Goal: Find specific page/section: Find specific page/section

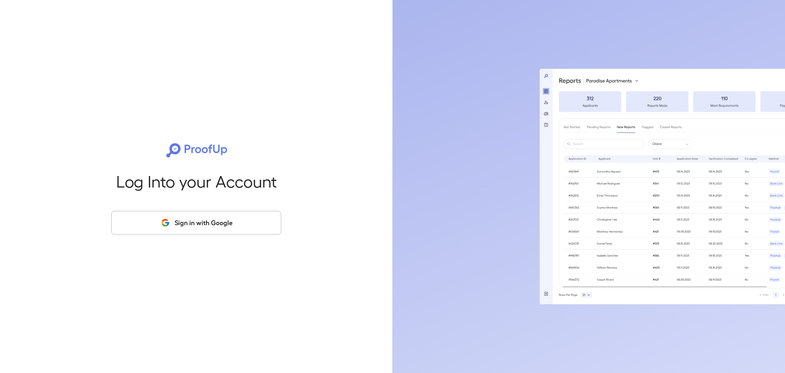
click at [201, 225] on button "Sign in with Google" at bounding box center [196, 223] width 170 height 24
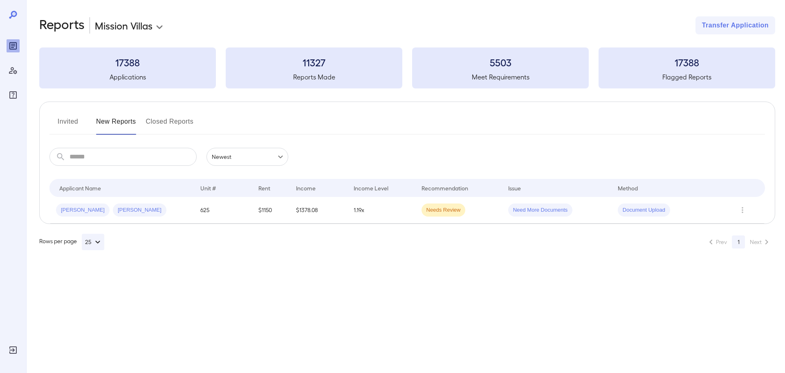
click at [63, 125] on button "Invited" at bounding box center [68, 125] width 37 height 20
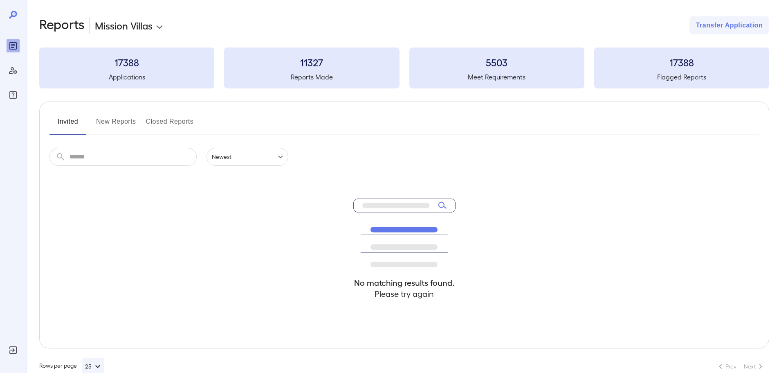
click at [108, 125] on button "New Reports" at bounding box center [116, 125] width 40 height 20
